Goal: Contribute content

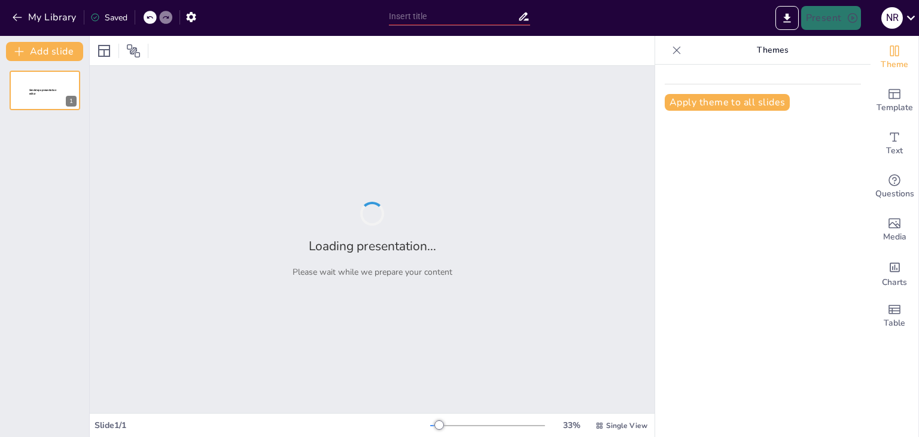
type input "Metodología 8D: Estrategias Efectivas para la Gestión de Activos"
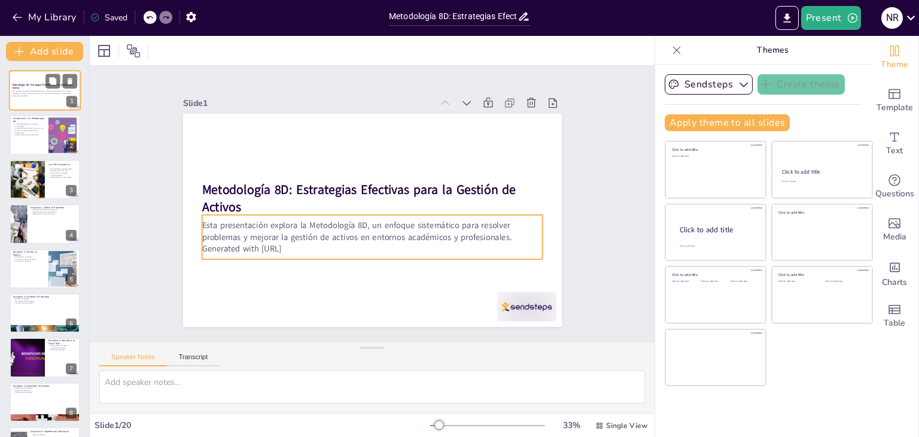
click at [55, 94] on p "Esta presentación explora la Metodología 8D, un enfoque sistemático para resolv…" at bounding box center [45, 92] width 65 height 4
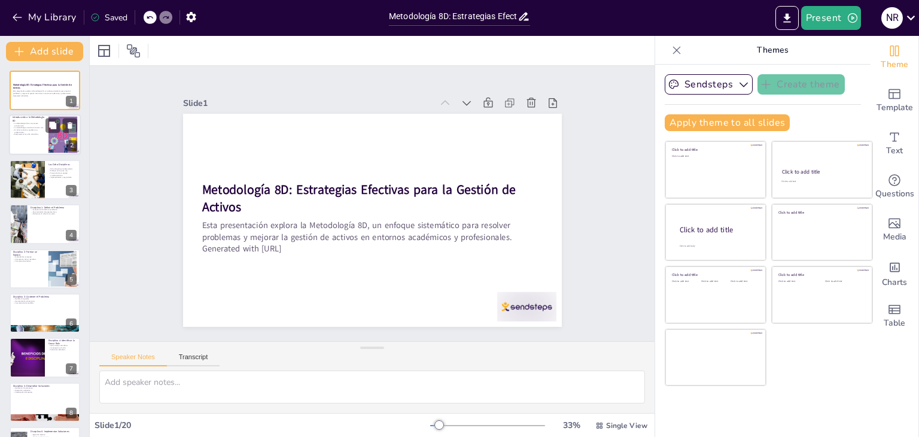
click at [52, 140] on div at bounding box center [63, 135] width 64 height 37
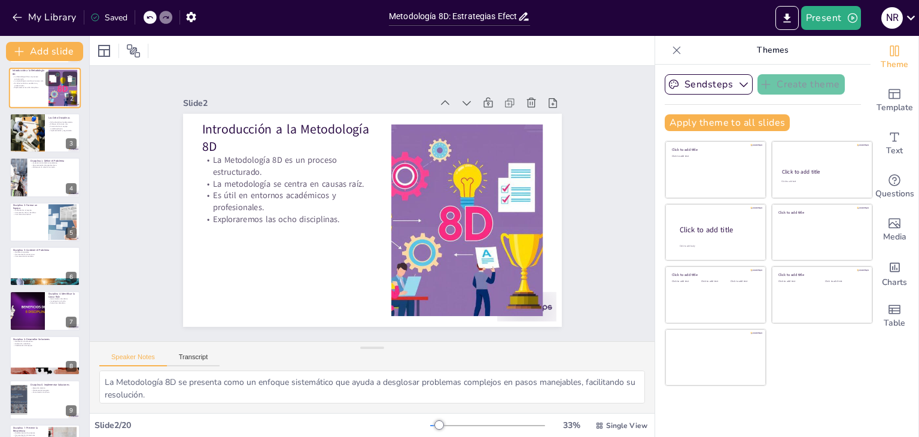
scroll to position [48, 0]
click at [52, 140] on div at bounding box center [45, 132] width 71 height 40
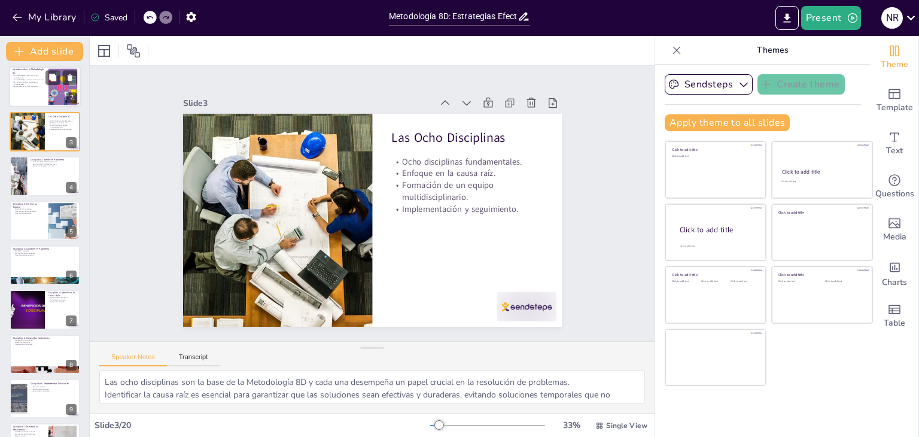
scroll to position [0, 0]
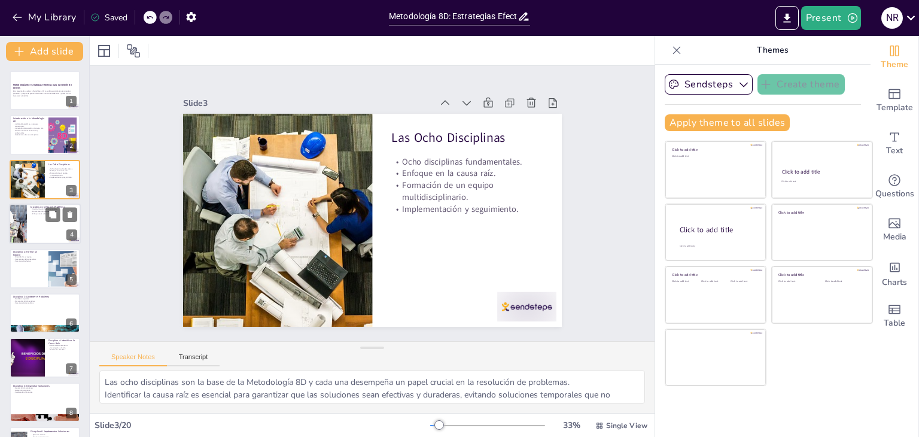
click at [47, 229] on div at bounding box center [45, 224] width 72 height 41
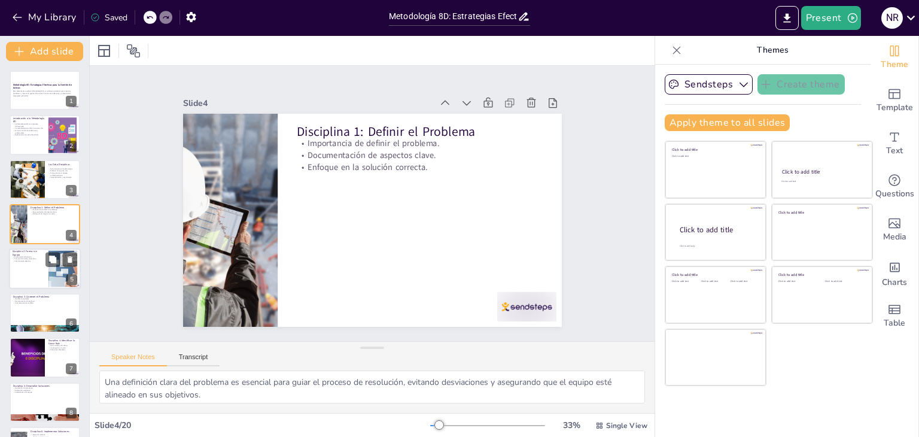
click at [28, 274] on div at bounding box center [45, 268] width 72 height 41
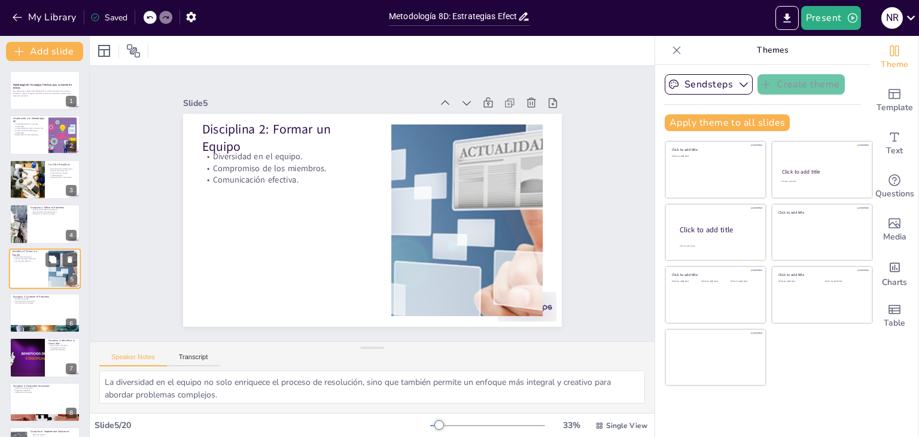
scroll to position [19, 0]
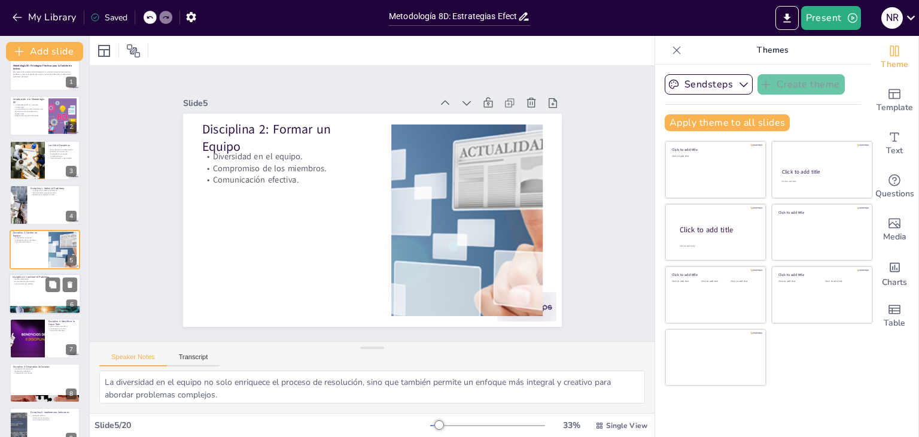
click at [48, 306] on div at bounding box center [45, 310] width 72 height 18
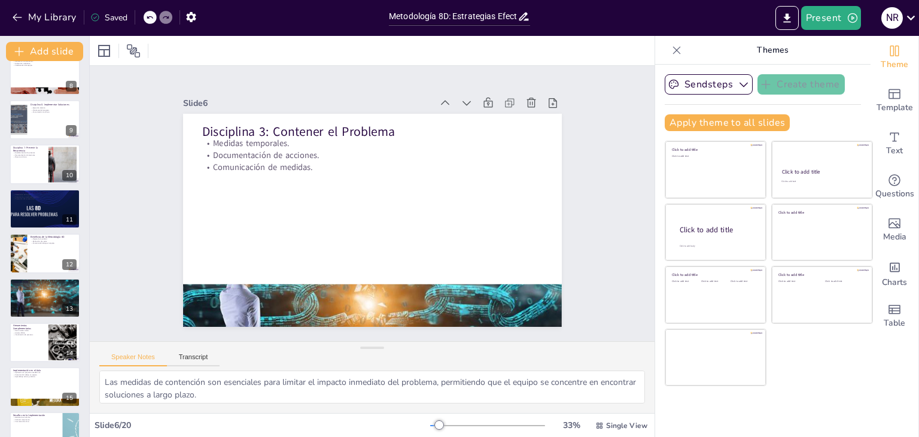
scroll to position [327, 0]
click at [48, 247] on icon at bounding box center [52, 243] width 8 height 8
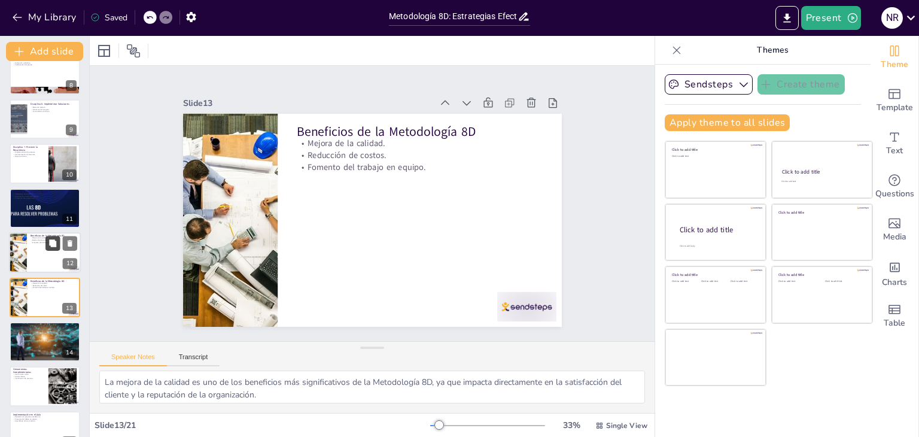
scroll to position [376, 0]
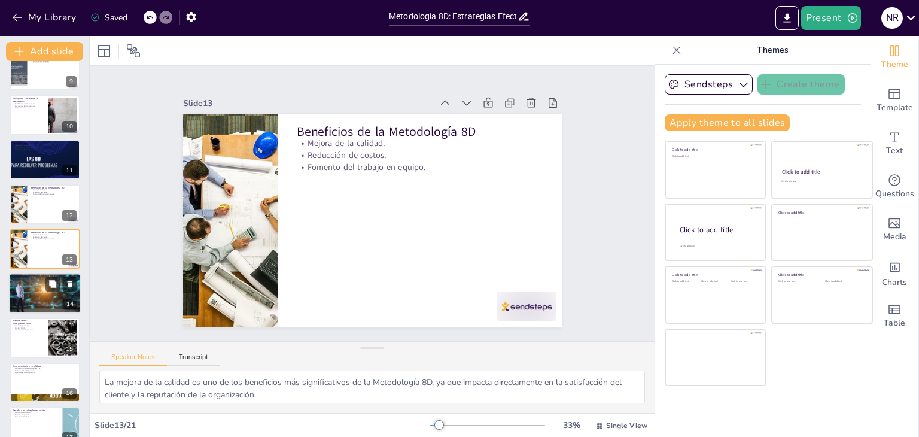
click at [42, 295] on div at bounding box center [45, 293] width 72 height 48
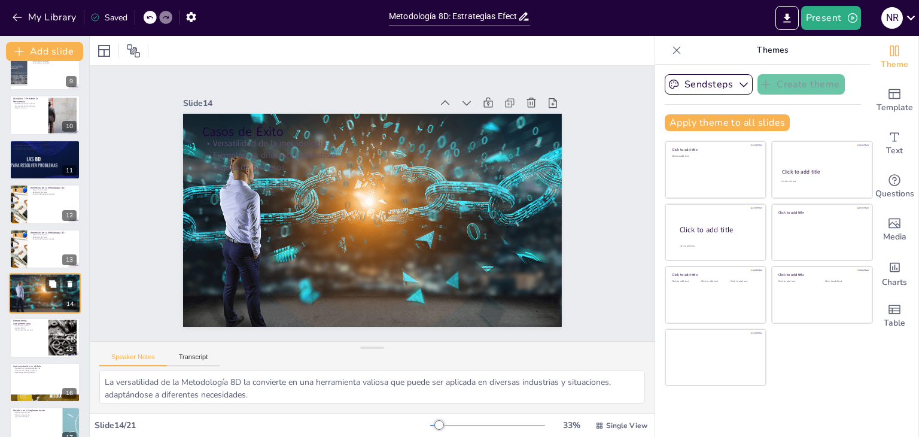
scroll to position [420, 0]
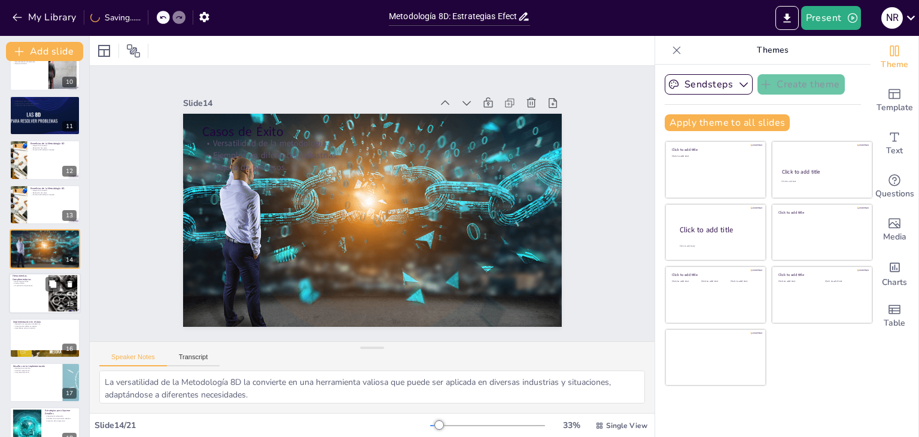
click at [35, 311] on div at bounding box center [45, 294] width 72 height 41
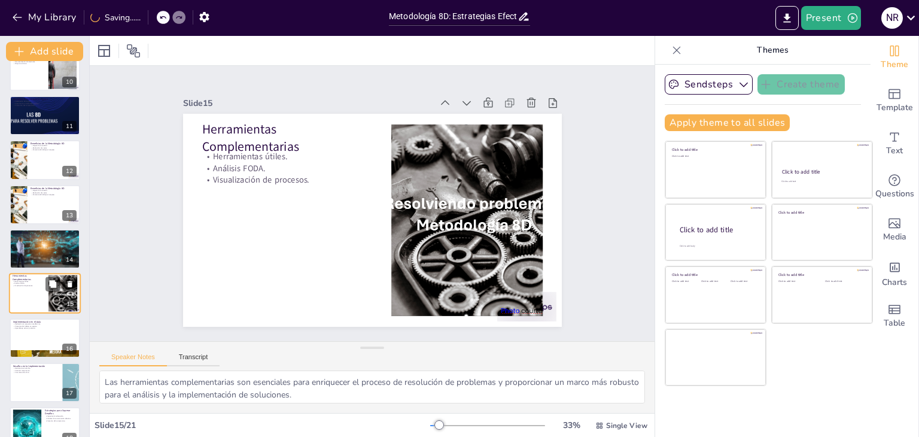
scroll to position [464, 0]
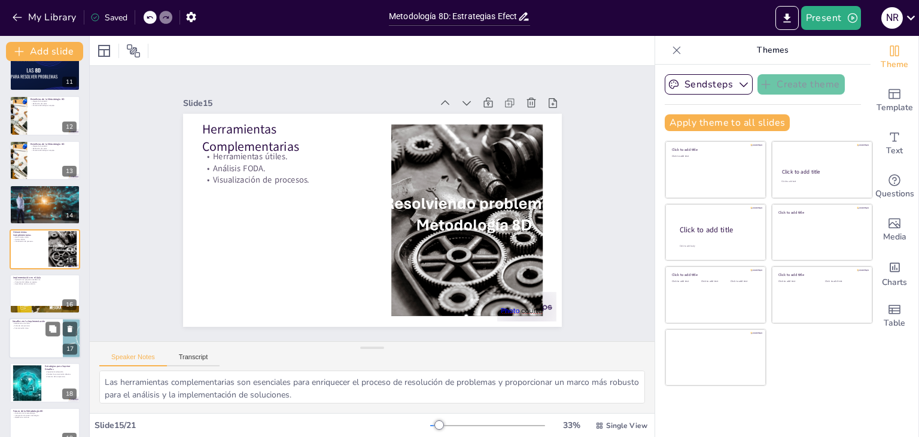
click at [29, 328] on p "Comunicación clara." at bounding box center [36, 328] width 47 height 2
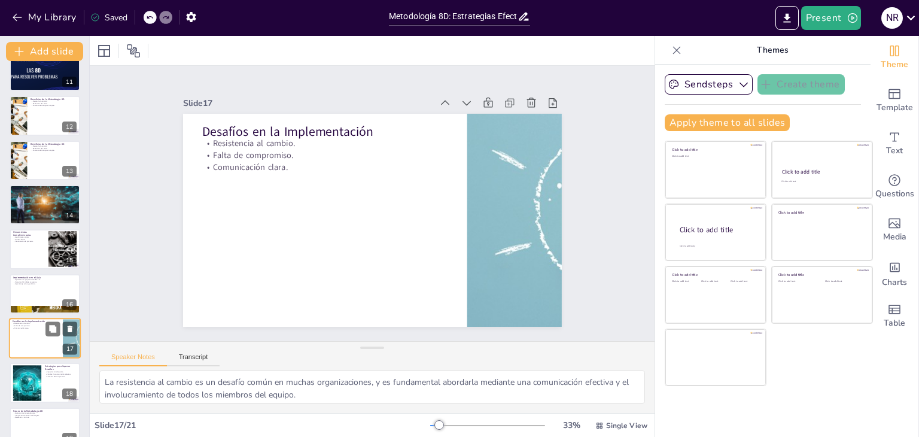
scroll to position [554, 0]
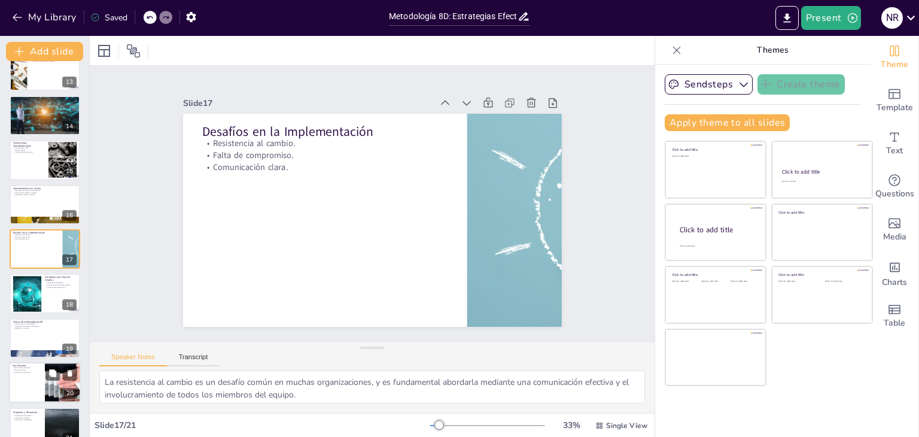
click at [38, 380] on div at bounding box center [45, 382] width 72 height 41
type textarea "La Metodología 8D se posiciona como una herramienta poderosa en la gestión de a…"
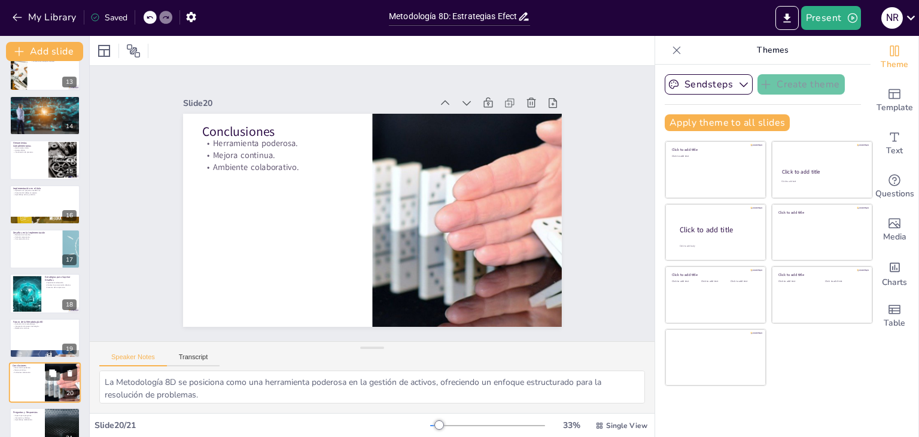
scroll to position [573, 0]
